Goal: Task Accomplishment & Management: Use online tool/utility

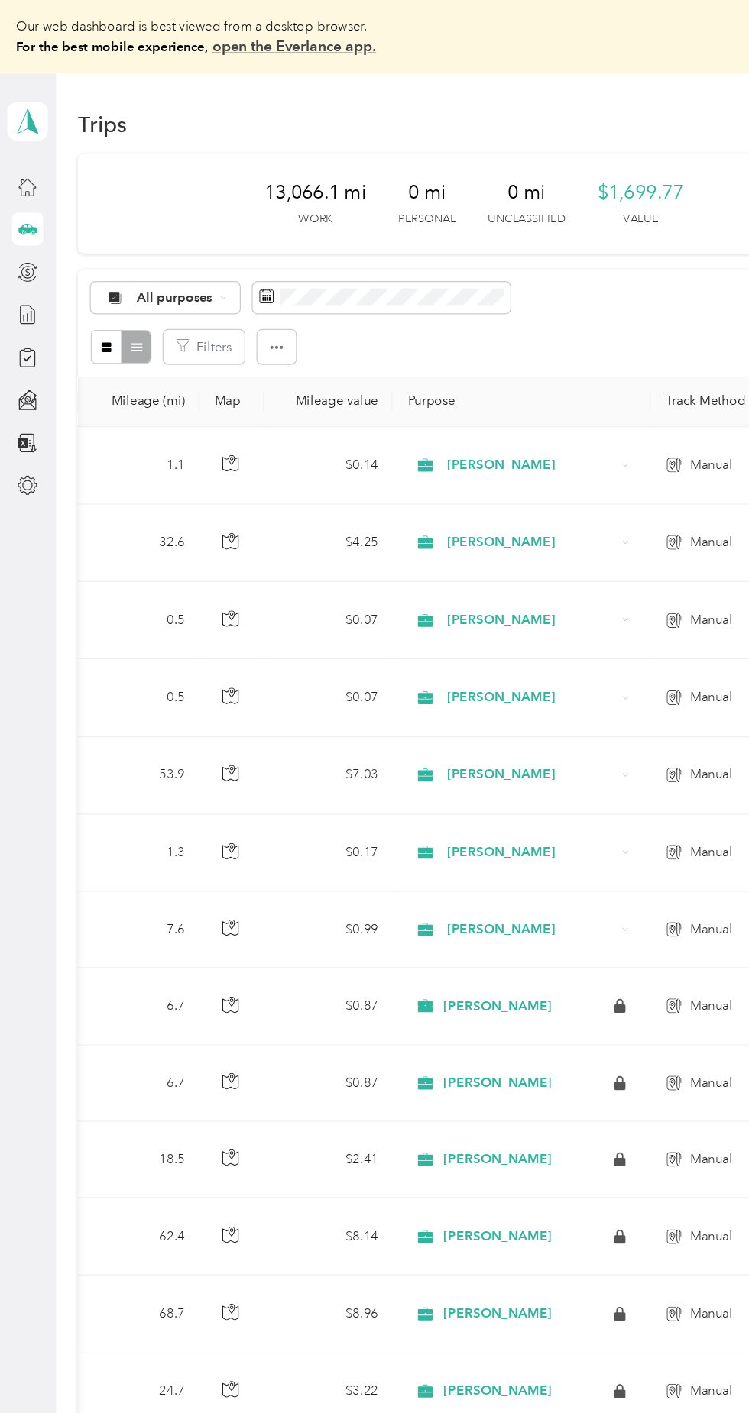
scroll to position [0, 600]
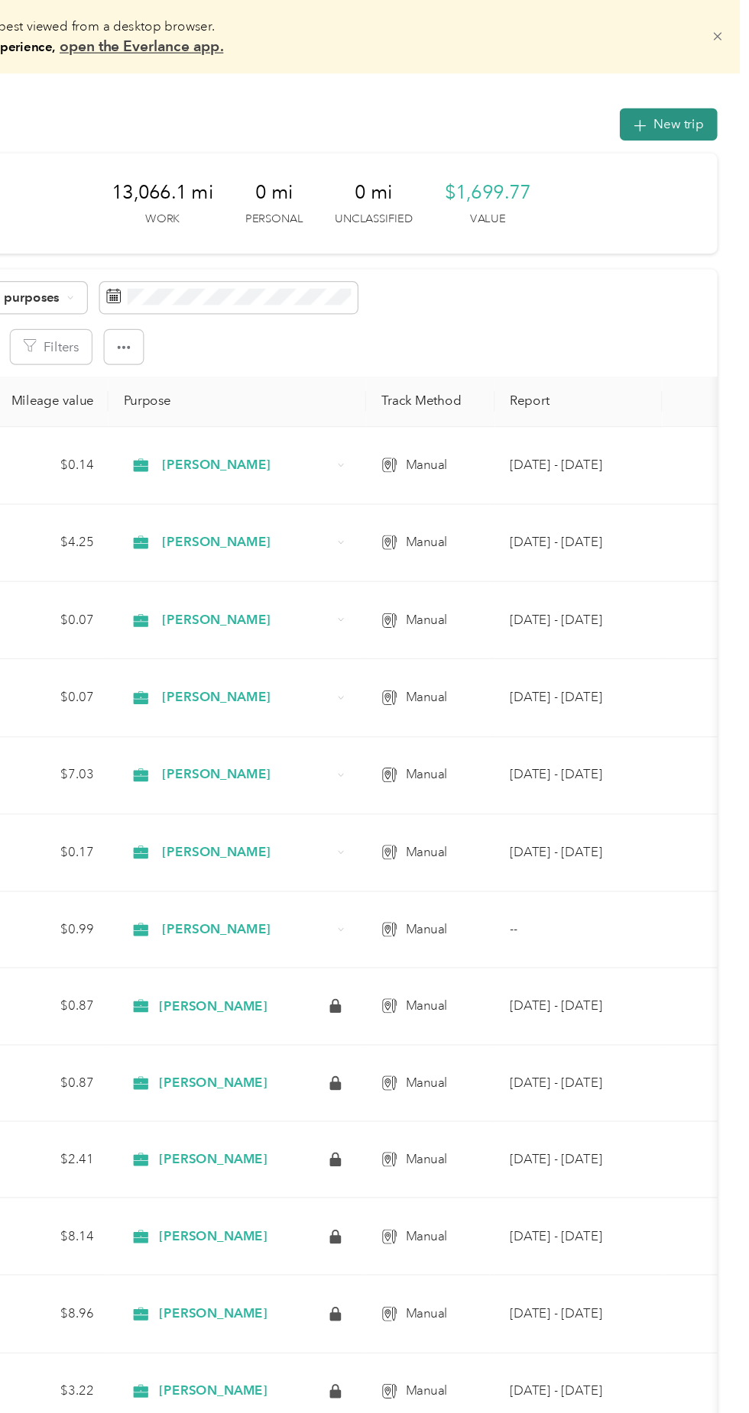
click at [682, 108] on button "New trip" at bounding box center [682, 103] width 81 height 27
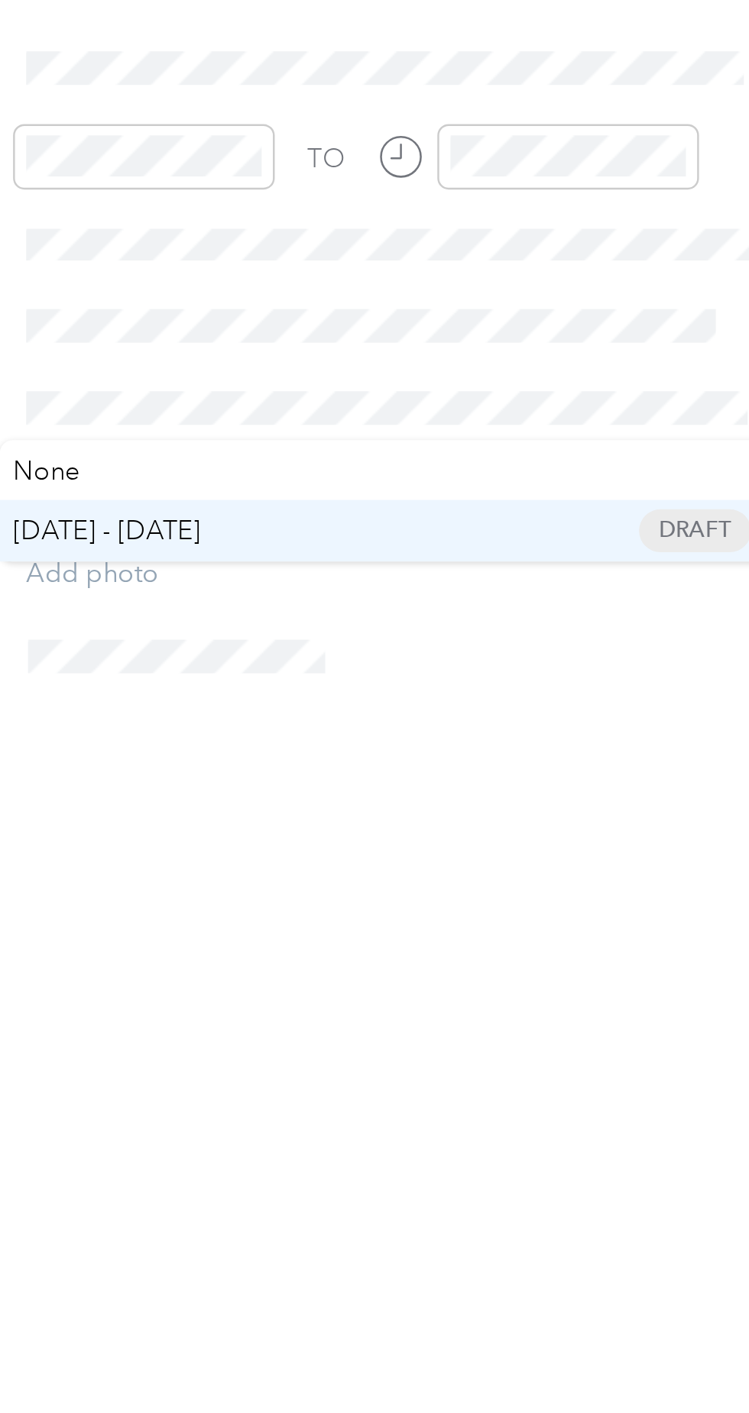
click at [498, 669] on span "[DATE] - [DATE] Draft" at bounding box center [568, 670] width 296 height 14
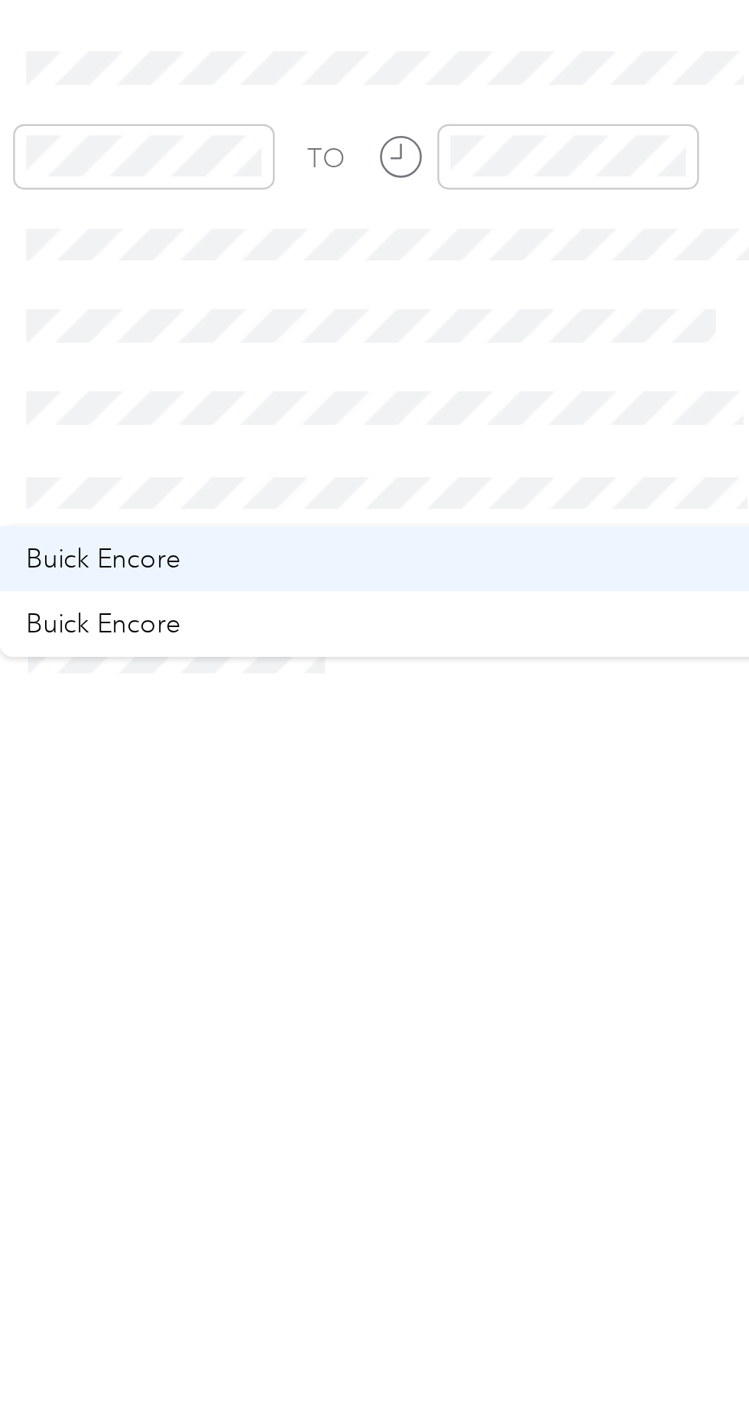
click at [493, 681] on div "Buick Encore" at bounding box center [568, 682] width 296 height 16
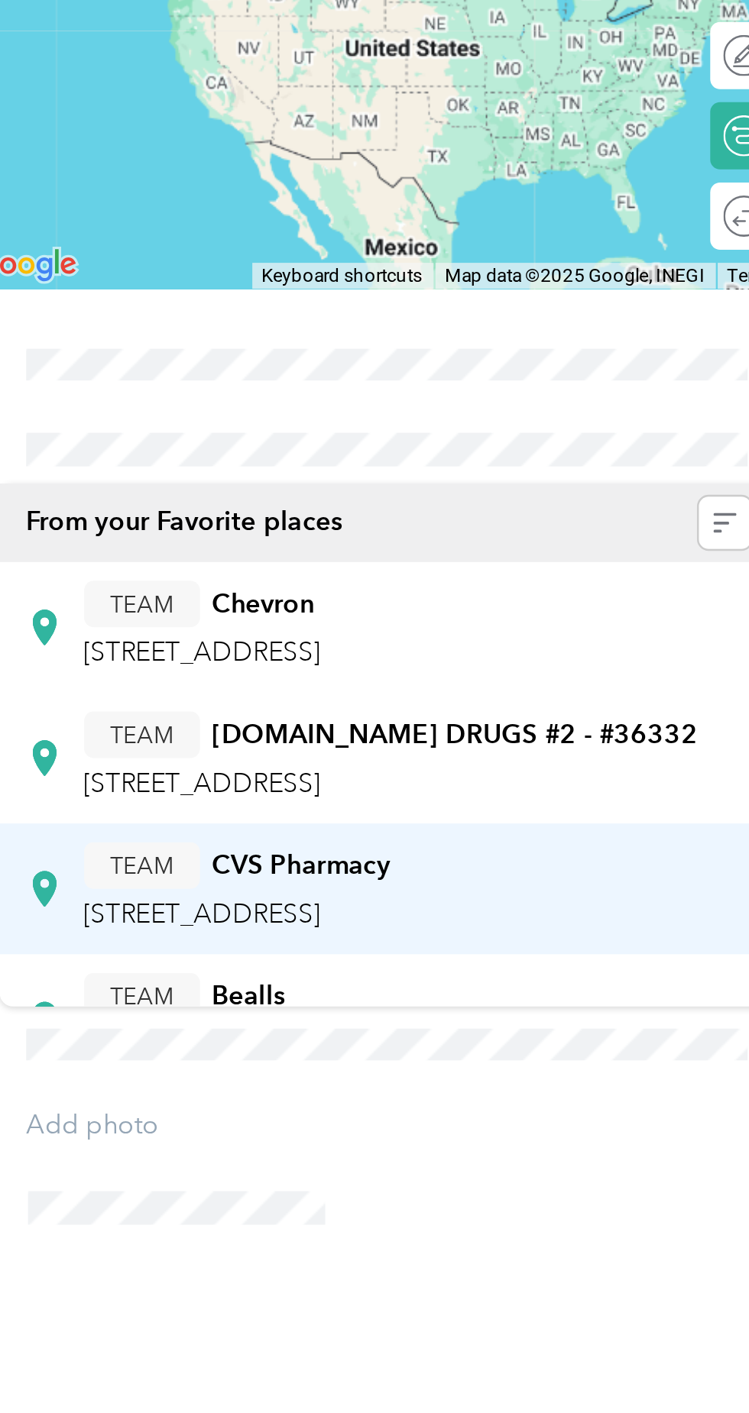
click at [558, 589] on strong "CVS Pharmacy" at bounding box center [532, 582] width 73 height 14
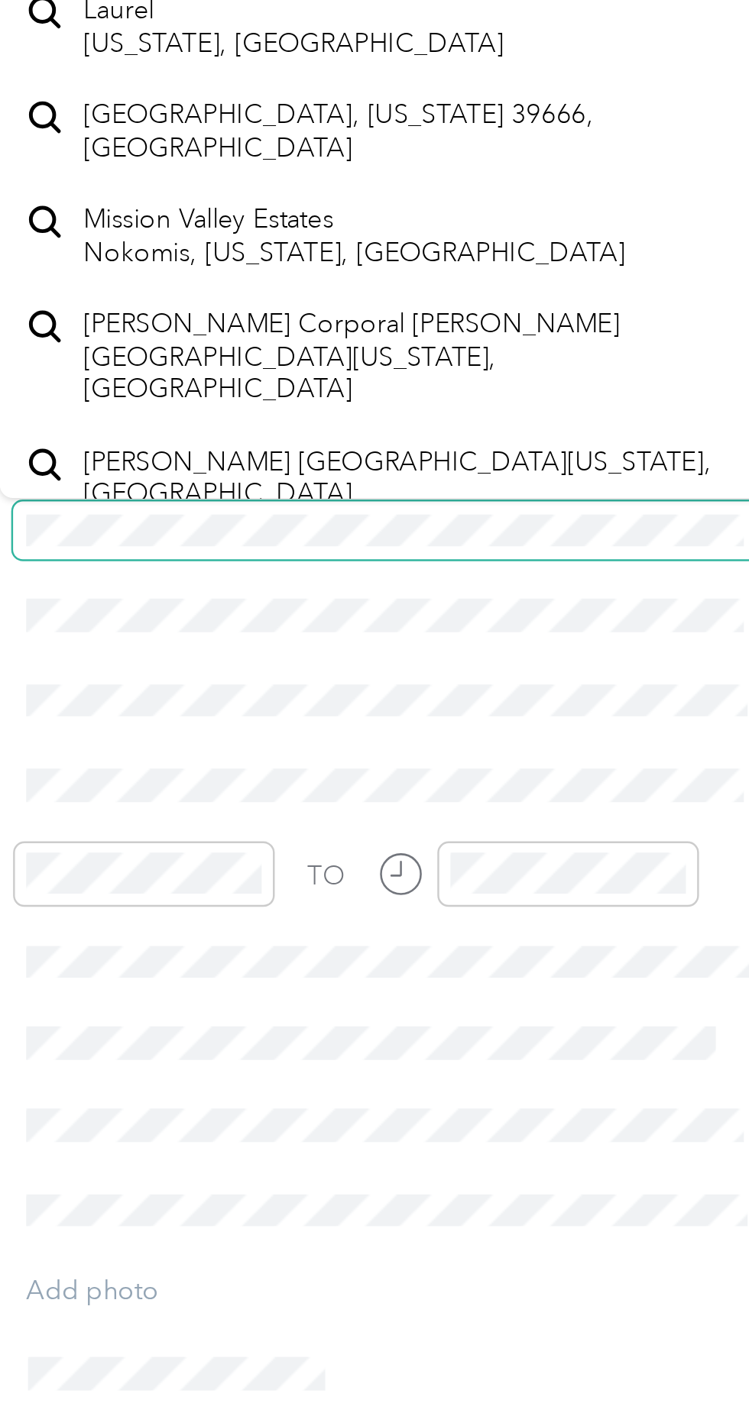
scroll to position [0, 0]
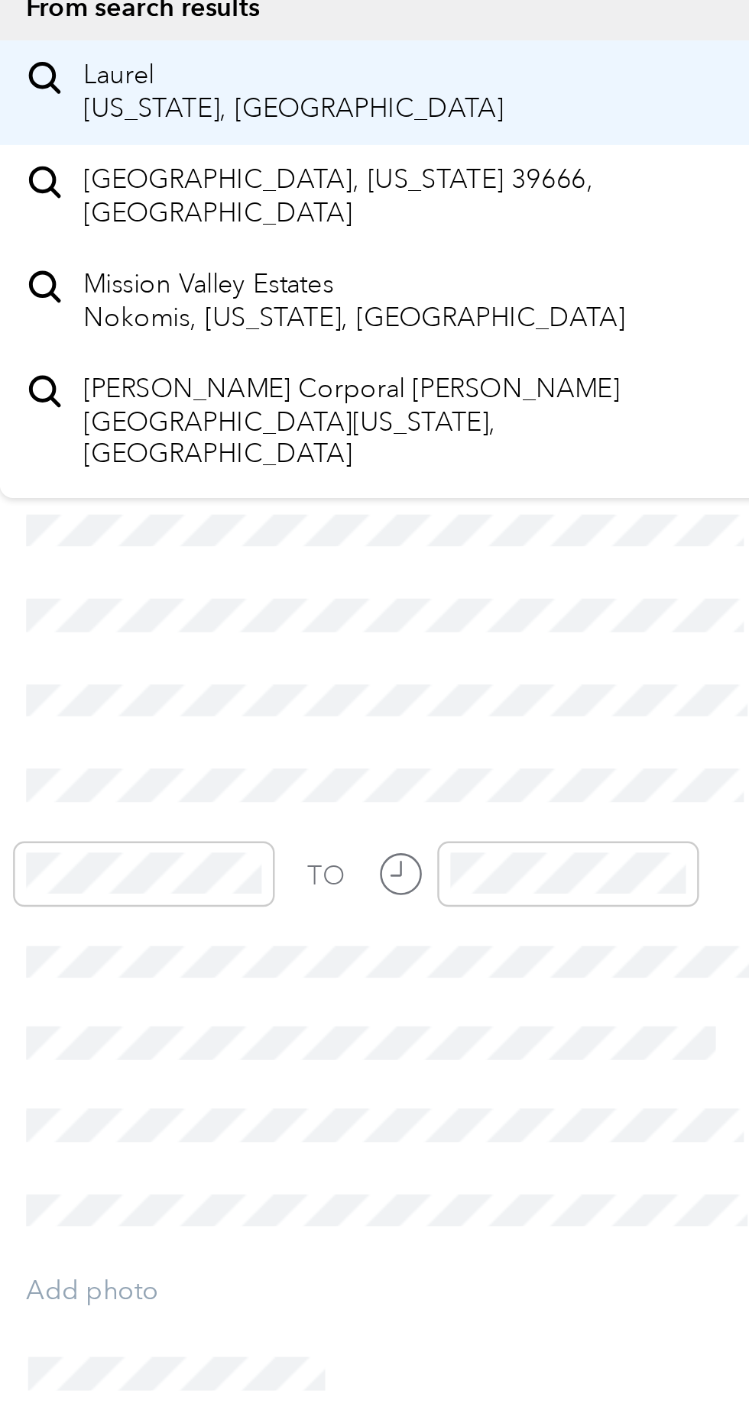
click at [522, 210] on span "Laurel [US_STATE], [GEOGRAPHIC_DATA]" at bounding box center [530, 197] width 172 height 27
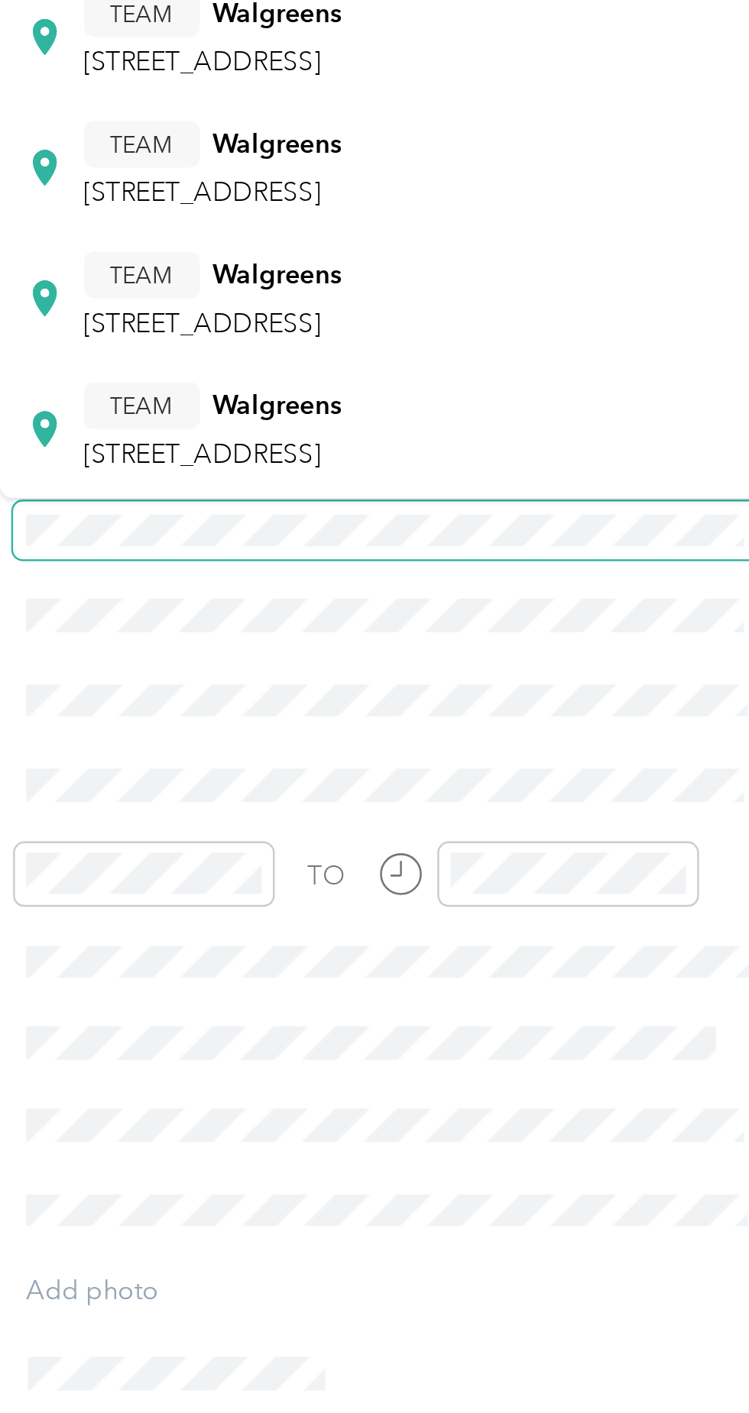
scroll to position [302, 0]
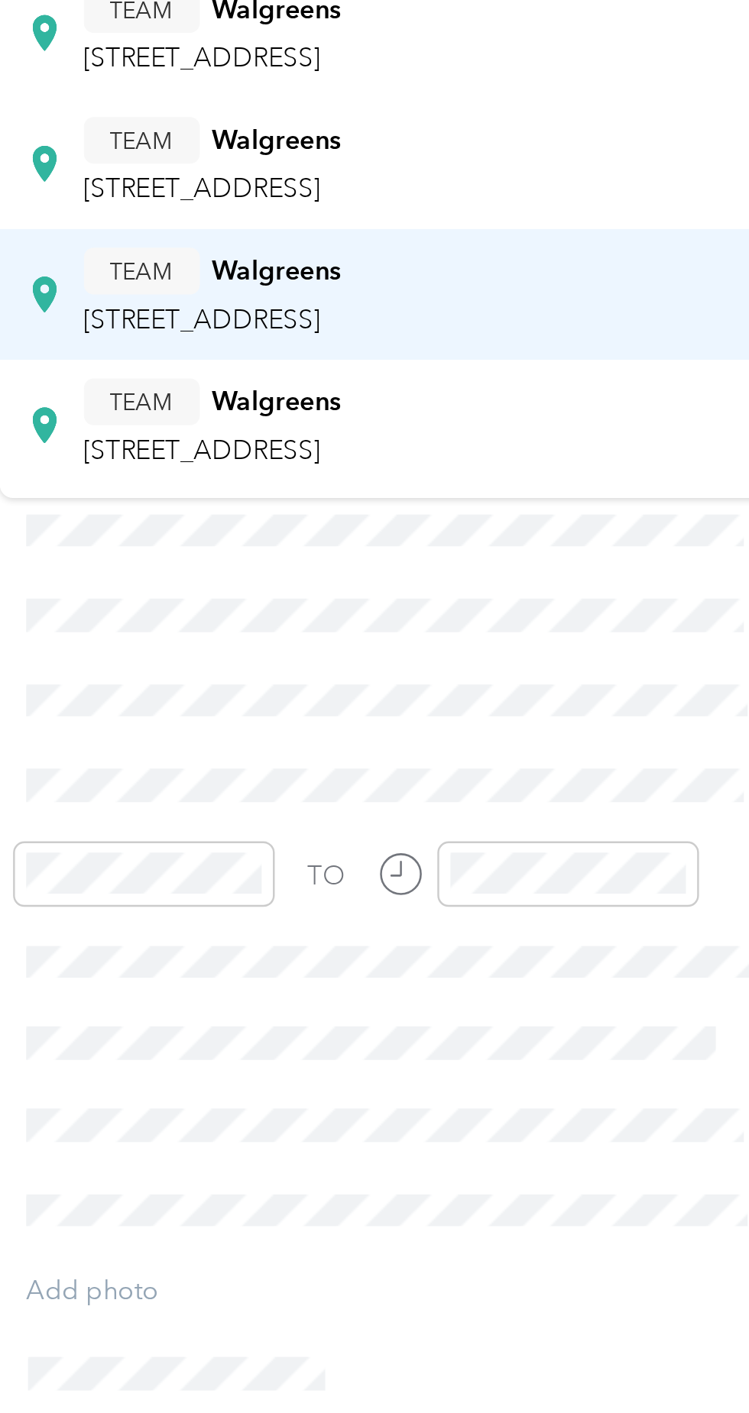
click at [541, 287] on span "[STREET_ADDRESS]" at bounding box center [492, 290] width 97 height 13
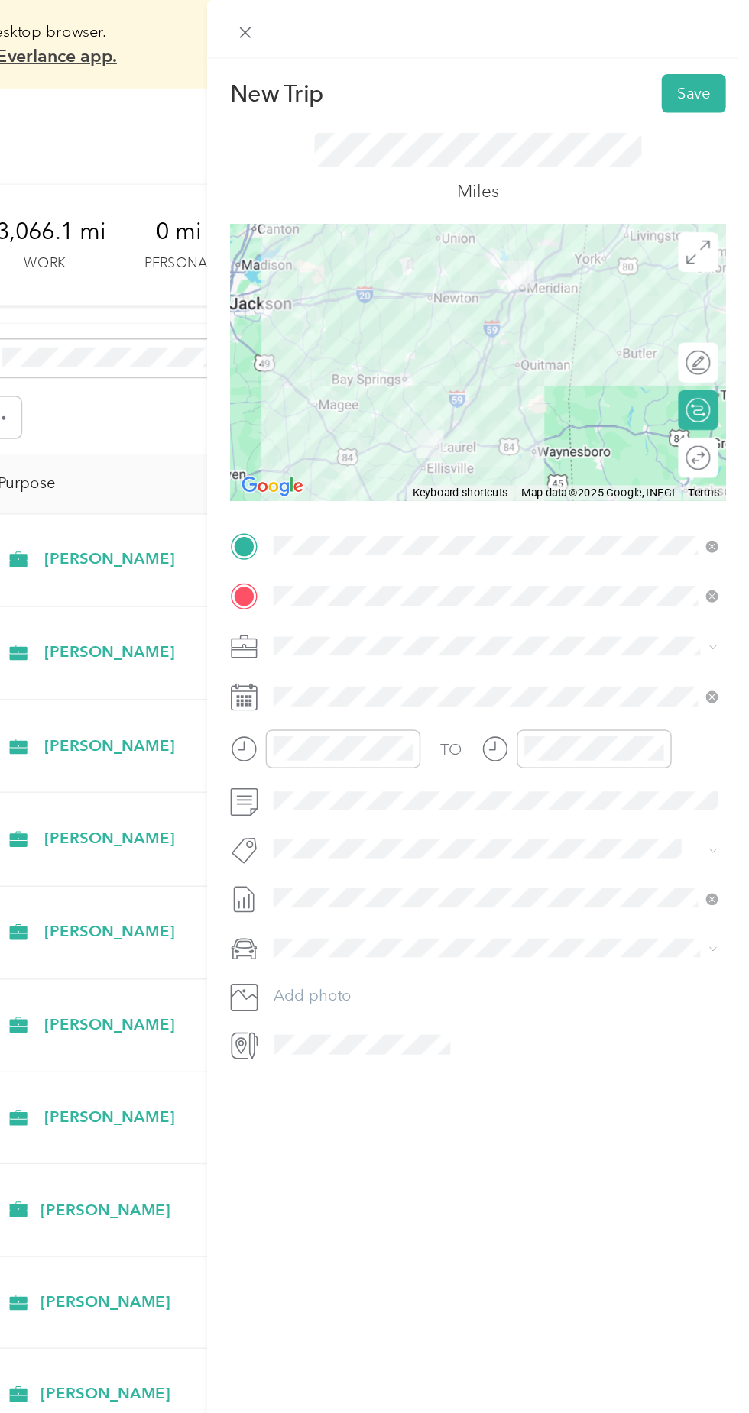
scroll to position [0, 0]
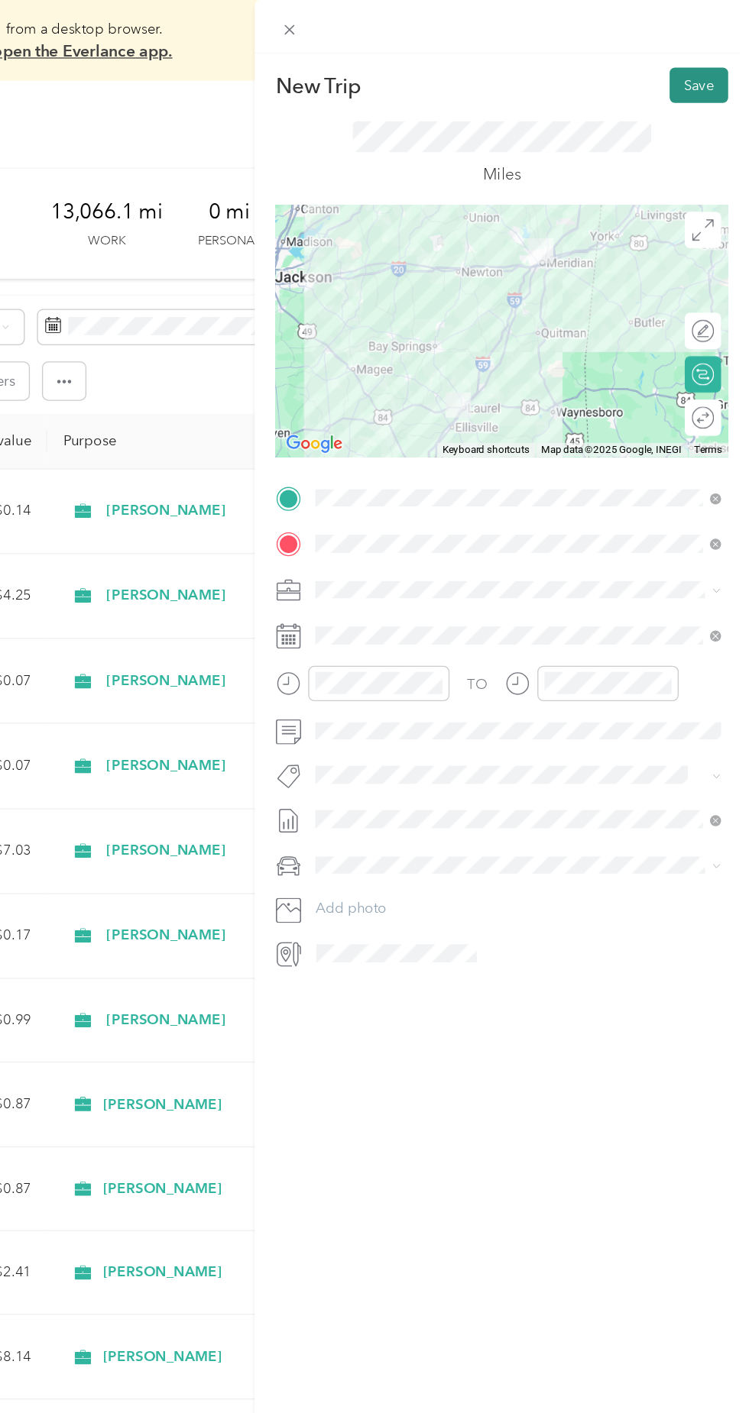
click at [703, 74] on button "Save" at bounding box center [710, 64] width 44 height 27
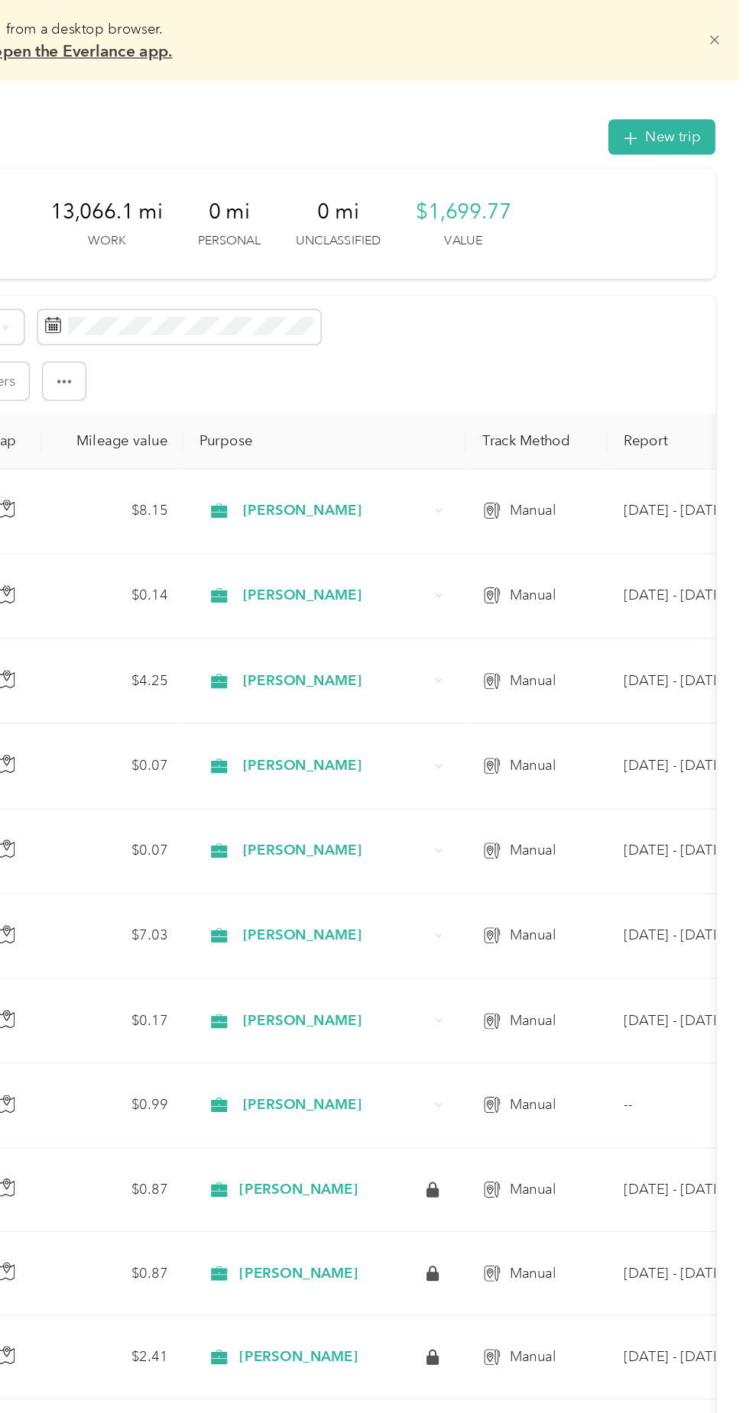
scroll to position [0, 600]
